Goal: Task Accomplishment & Management: Manage account settings

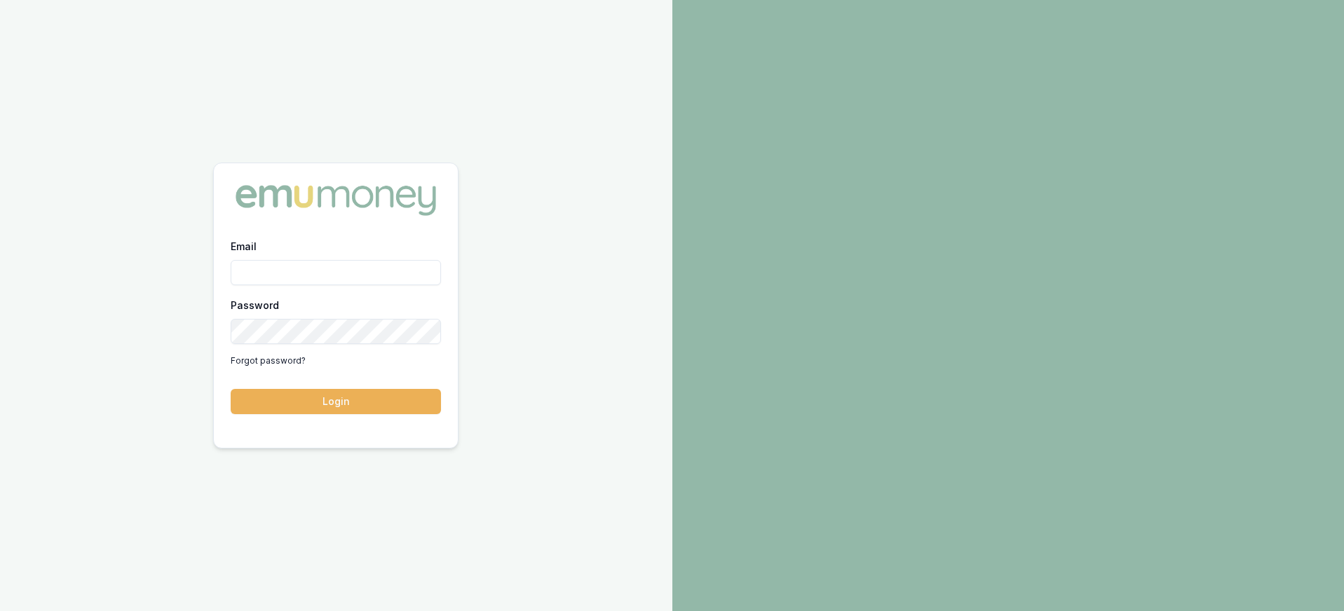
click at [277, 268] on input "Email" at bounding box center [336, 272] width 210 height 25
click at [271, 268] on input "Email" at bounding box center [336, 272] width 210 height 25
type input "paul@whoneedsleads.com.au"
click at [231, 389] on button "Login" at bounding box center [336, 401] width 210 height 25
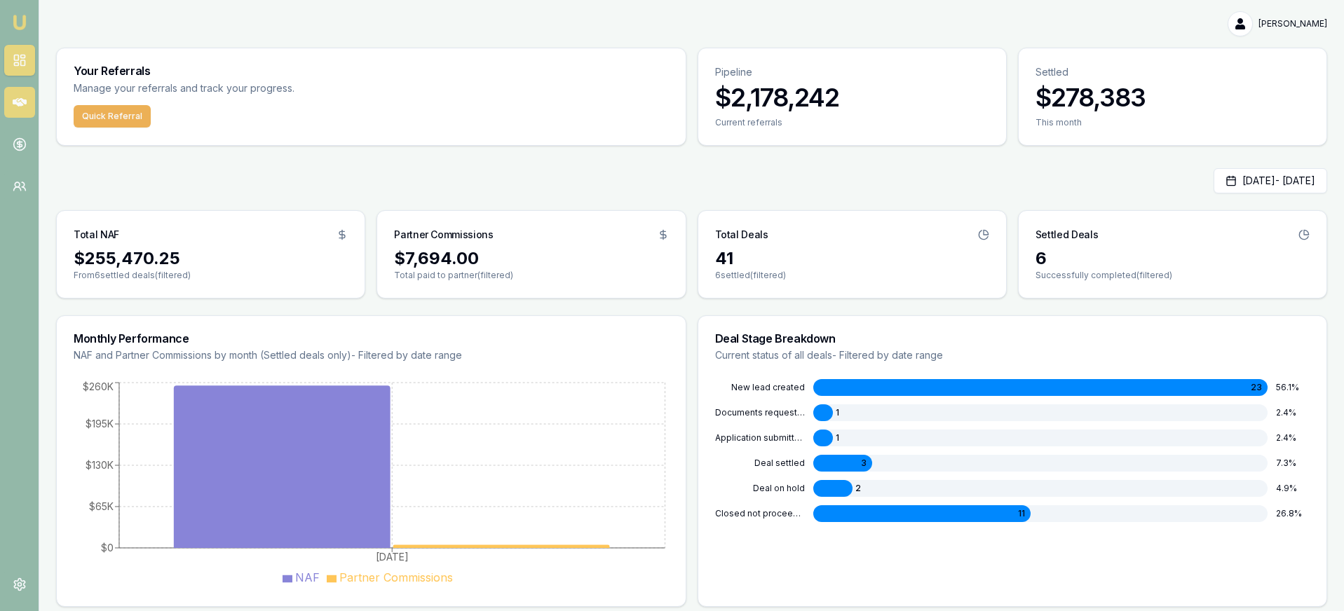
click at [27, 100] on link at bounding box center [19, 102] width 31 height 31
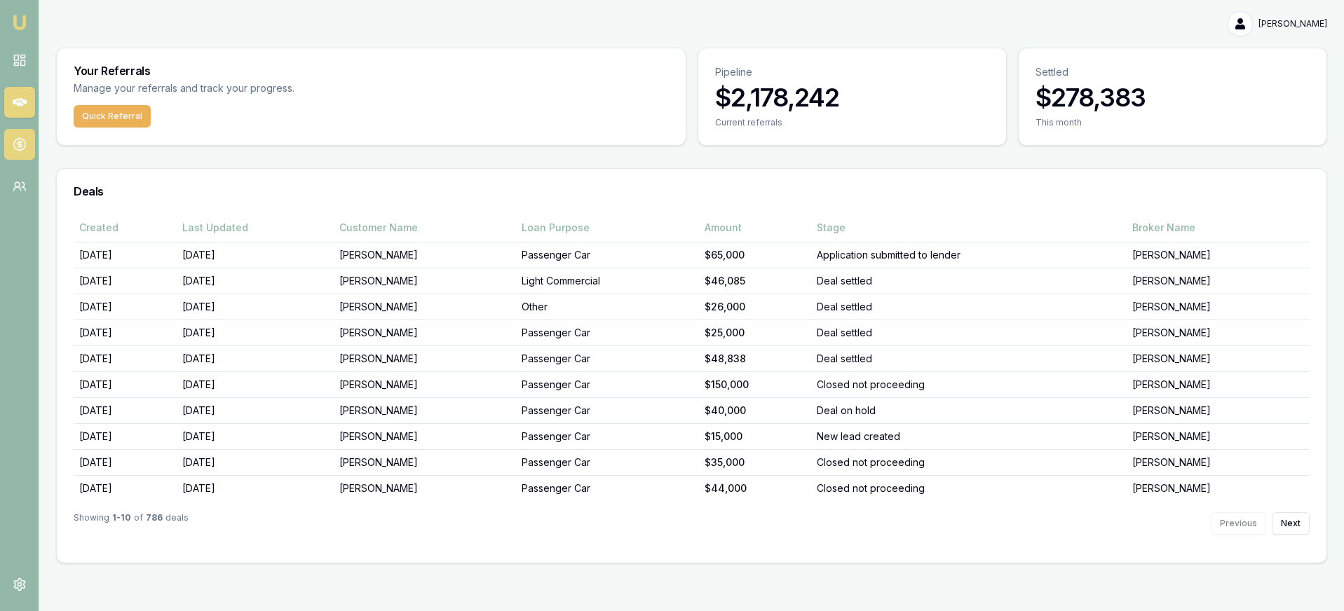
click at [21, 137] on icon at bounding box center [20, 144] width 14 height 14
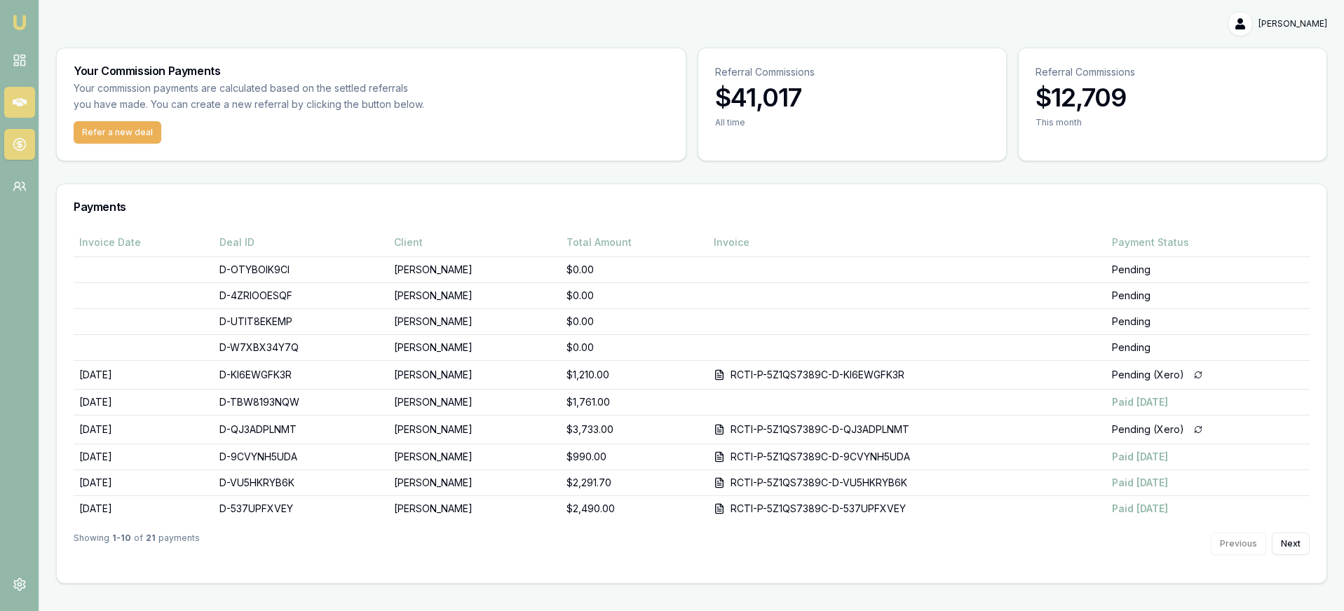
click at [24, 97] on icon at bounding box center [20, 102] width 14 height 14
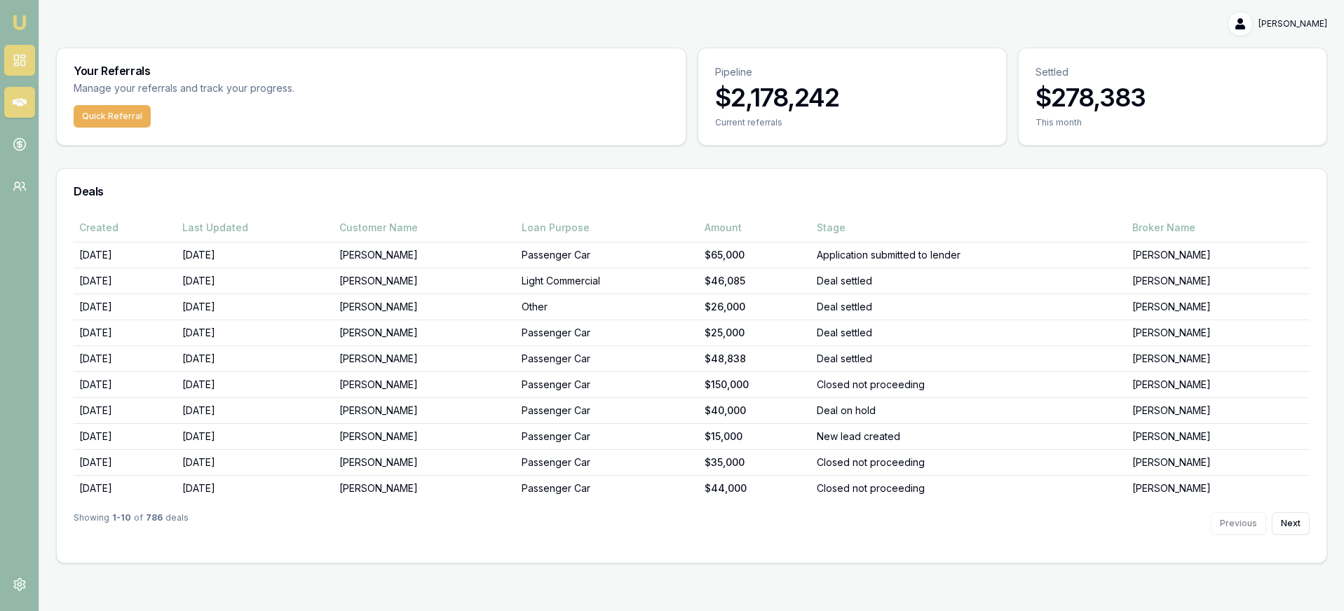
click at [22, 55] on rect at bounding box center [22, 56] width 4 height 3
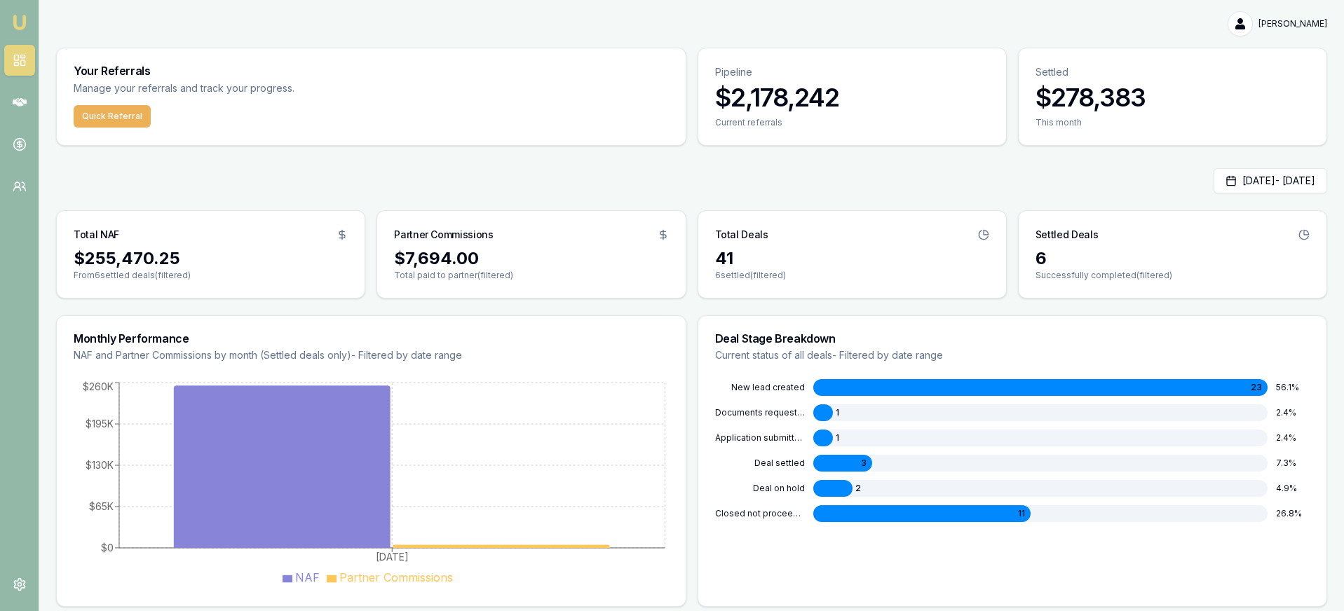
click at [1007, 384] on div "23" at bounding box center [1040, 387] width 455 height 17
